Goal: Browse casually

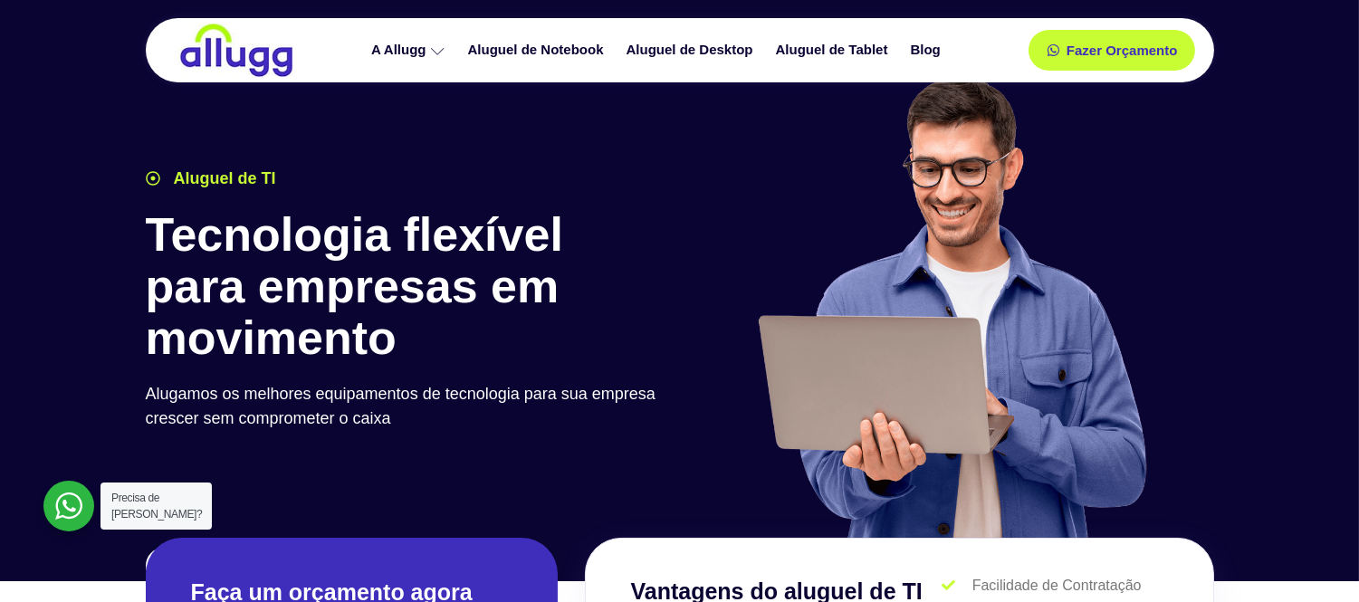
click at [197, 48] on img at bounding box center [236, 50] width 118 height 55
click at [246, 54] on img at bounding box center [236, 50] width 118 height 55
click at [247, 57] on img at bounding box center [236, 50] width 118 height 55
